Goal: Navigation & Orientation: Find specific page/section

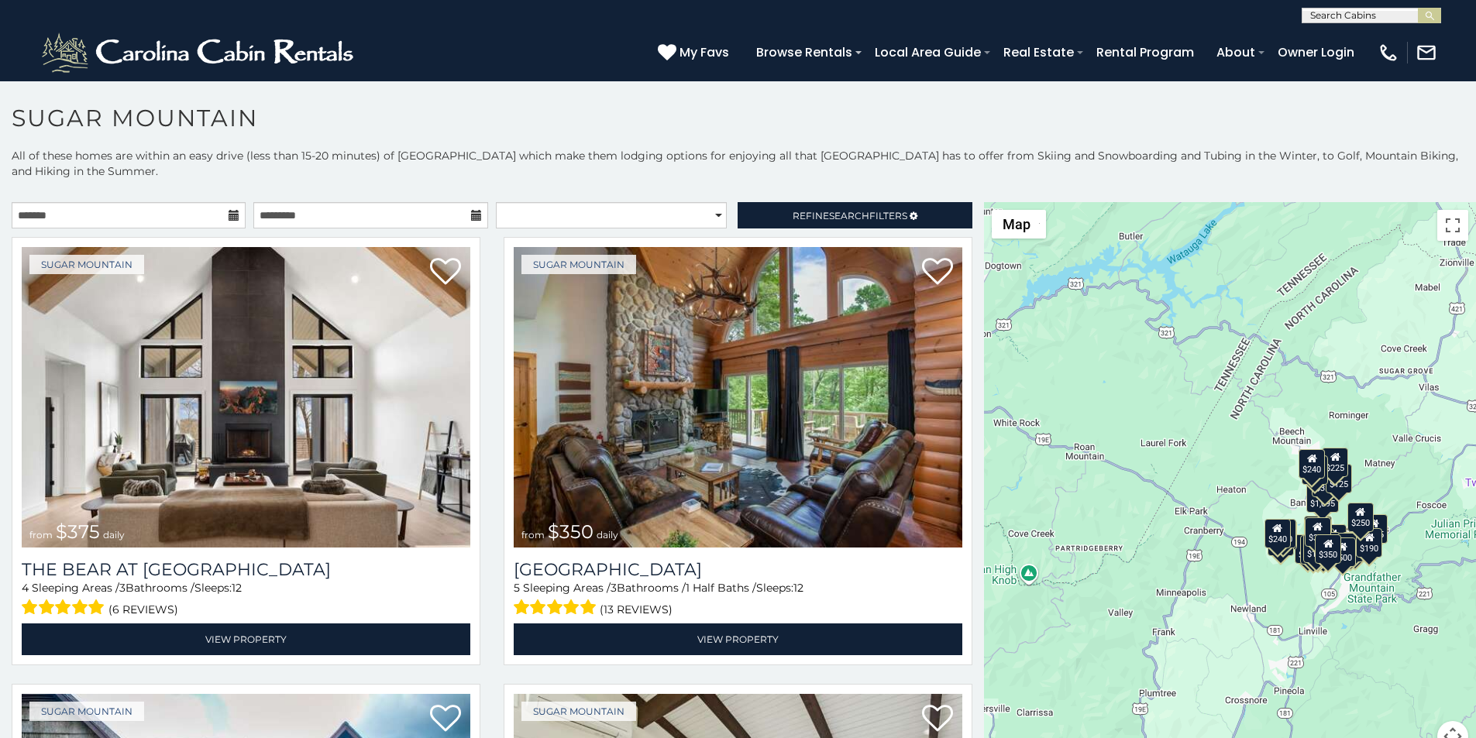
scroll to position [6, 0]
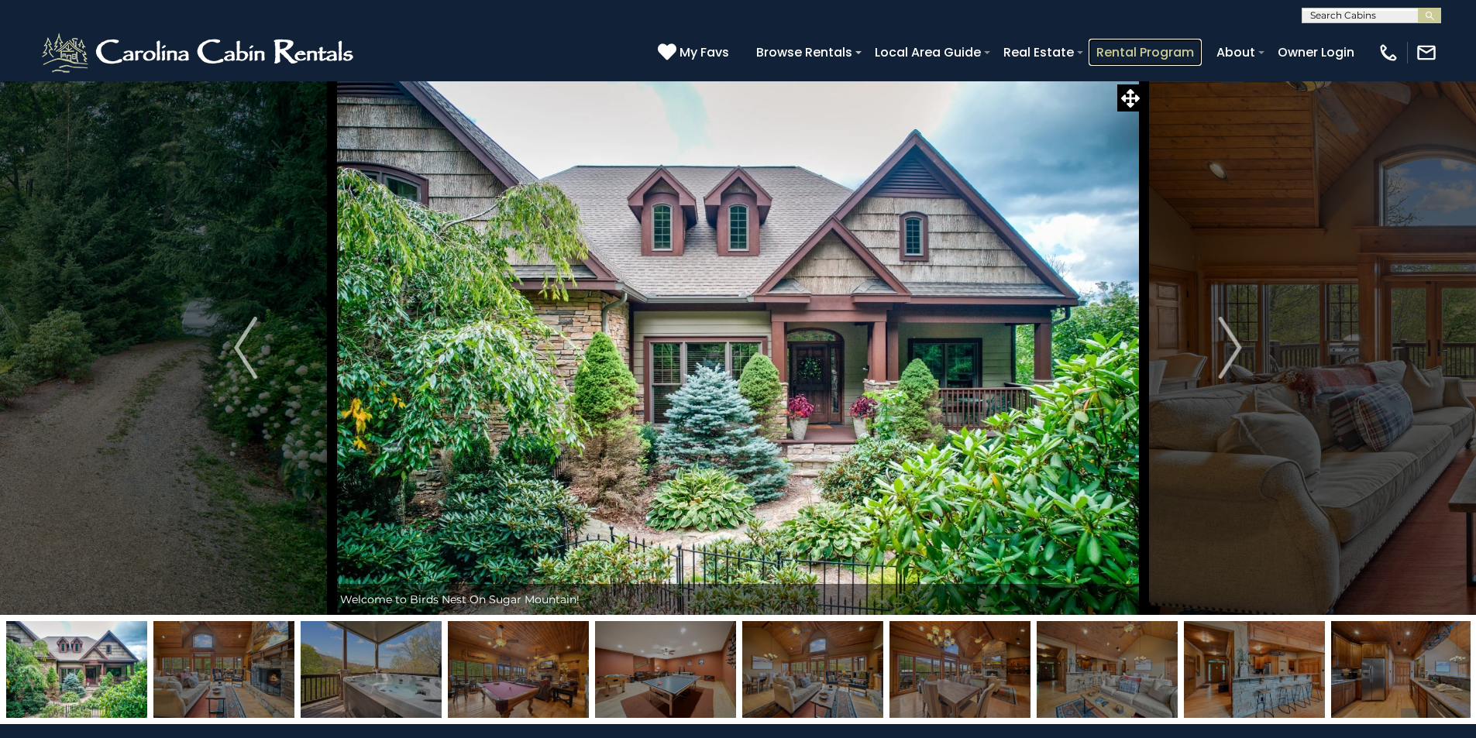
click at [1187, 43] on link "Rental Program" at bounding box center [1144, 52] width 113 height 27
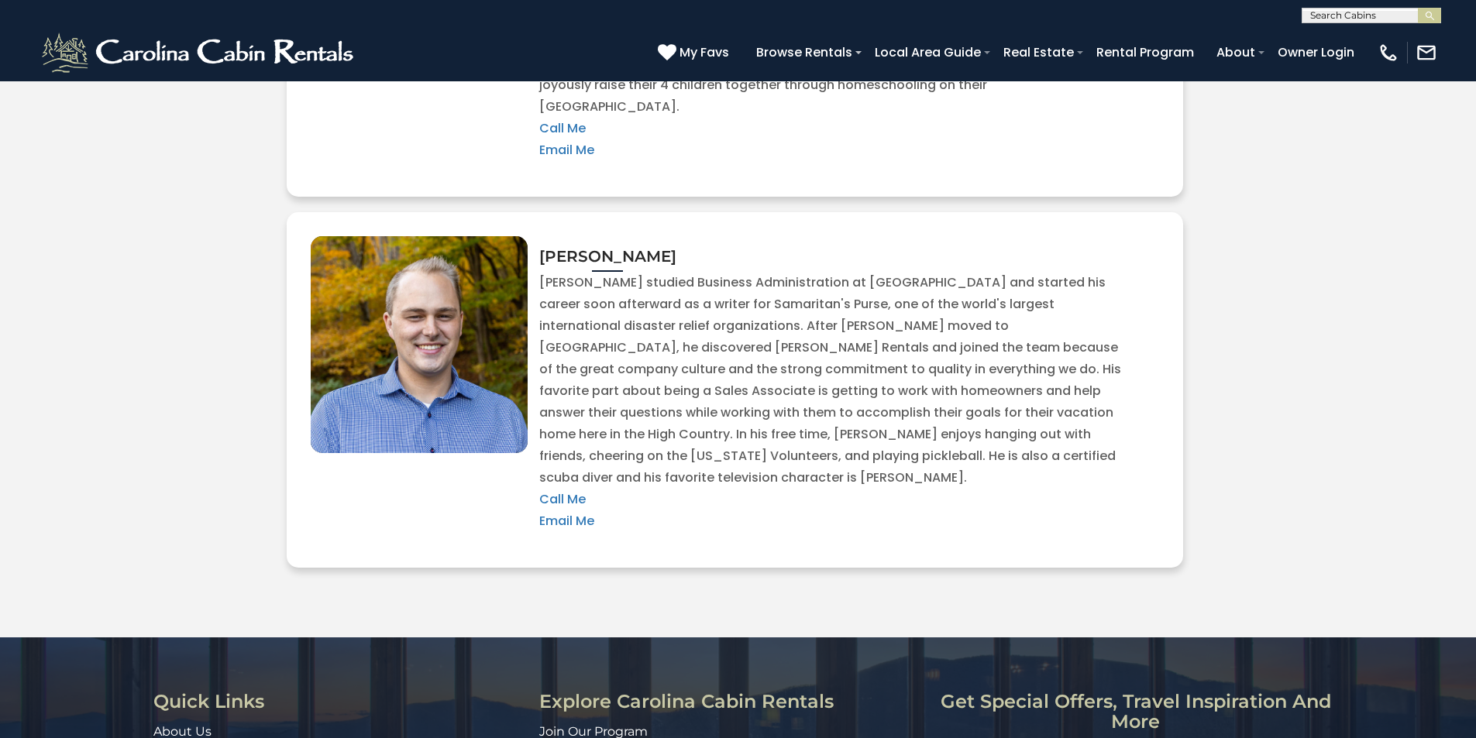
scroll to position [3434, 0]
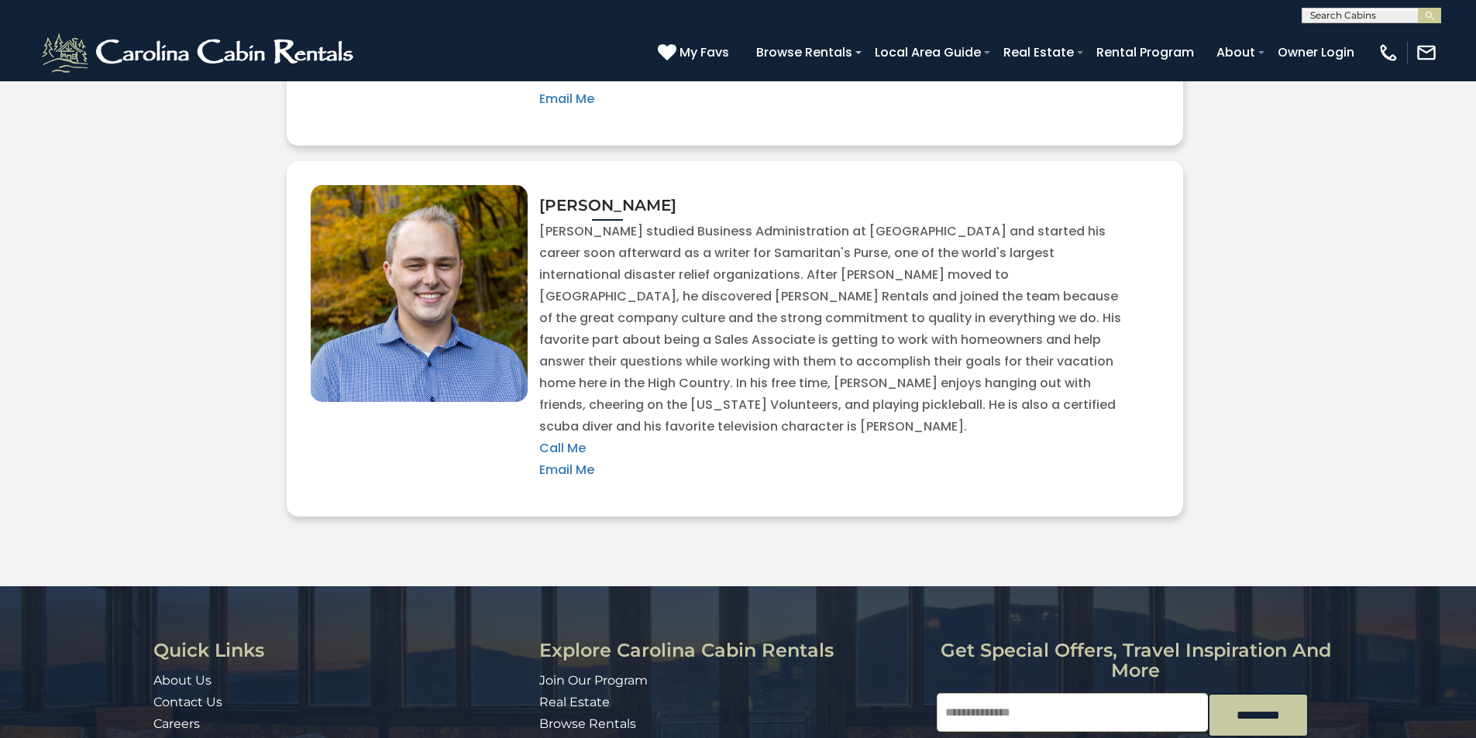
click at [1330, 44] on link "Owner Login" at bounding box center [1315, 52] width 92 height 27
